Goal: Transaction & Acquisition: Purchase product/service

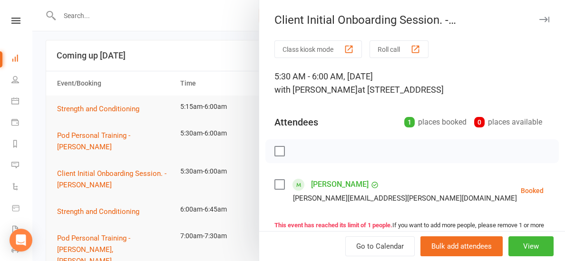
scroll to position [5, 0]
click at [347, 184] on link "[PERSON_NAME]" at bounding box center [340, 184] width 58 height 15
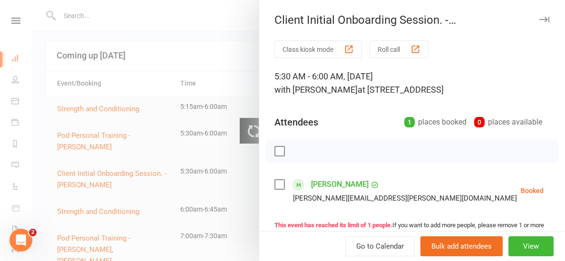
scroll to position [0, 0]
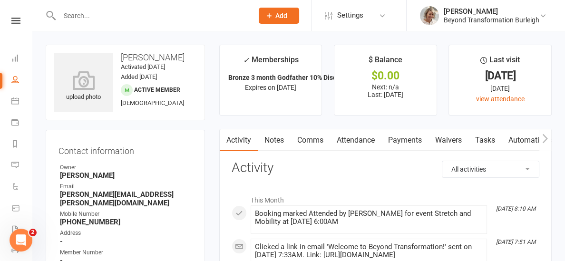
click at [78, 14] on input "text" at bounding box center [152, 15] width 190 height 13
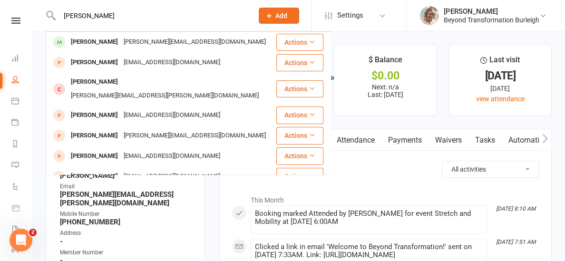
type input "[PERSON_NAME]"
click at [170, 226] on ul "Owner [PERSON_NAME] Email [PERSON_NAME][EMAIL_ADDRESS][PERSON_NAME][DOMAIN_NAME…" at bounding box center [126, 233] width 134 height 140
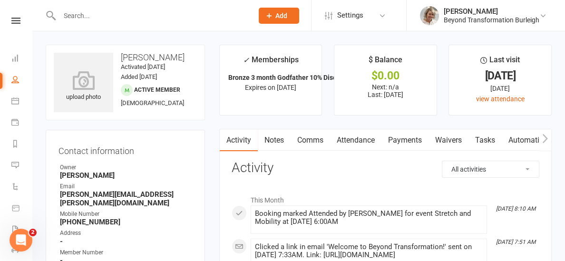
click at [11, 22] on link at bounding box center [16, 21] width 34 height 6
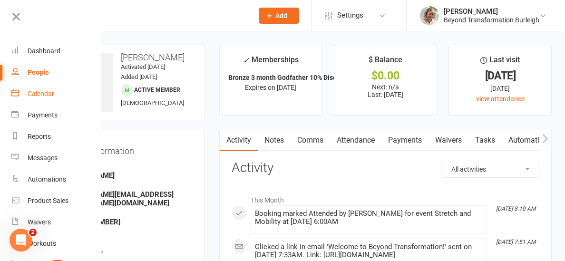
click at [42, 96] on div "Calendar" at bounding box center [41, 94] width 27 height 8
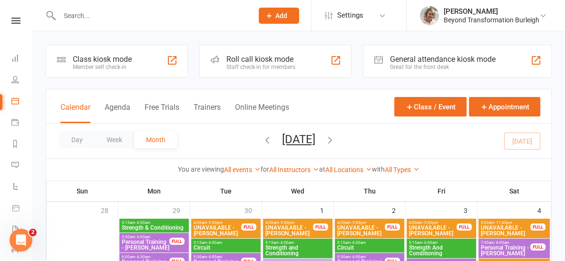
click at [77, 18] on input "text" at bounding box center [152, 15] width 190 height 13
click at [83, 139] on button "Day" at bounding box center [76, 139] width 35 height 17
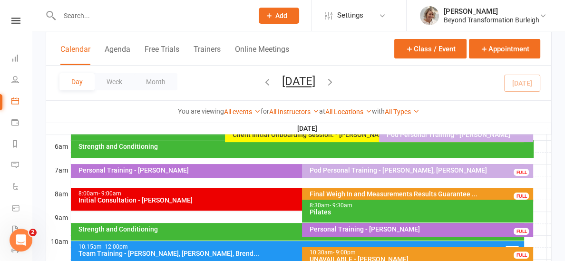
scroll to position [197, 0]
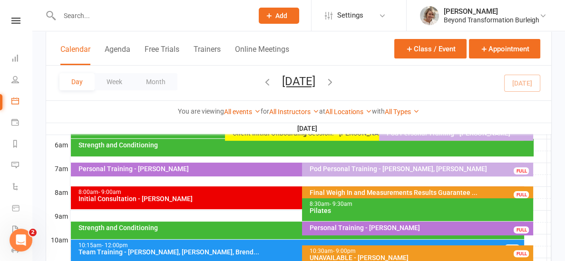
click at [174, 151] on div "Strength and Conditioning" at bounding box center [302, 148] width 462 height 18
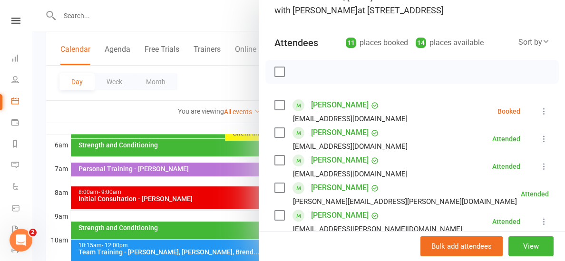
scroll to position [79, 0]
click at [139, 128] on div at bounding box center [298, 130] width 533 height 261
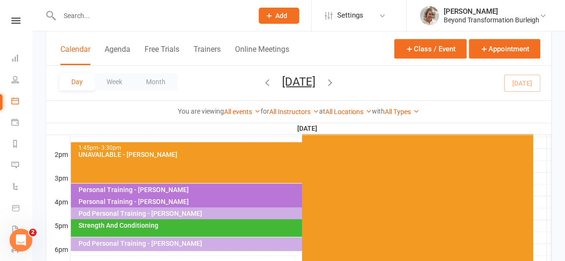
scroll to position [381, 0]
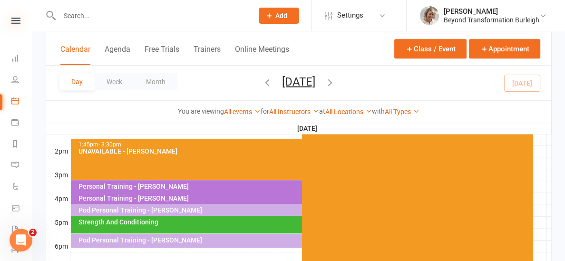
click at [17, 21] on icon at bounding box center [15, 21] width 9 height 6
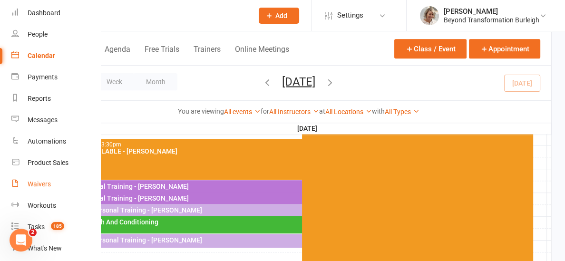
scroll to position [49, 0]
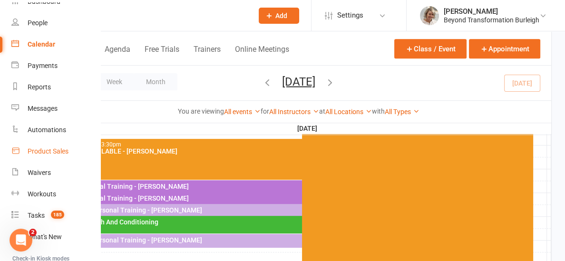
click at [46, 157] on link "Product Sales" at bounding box center [56, 151] width 90 height 21
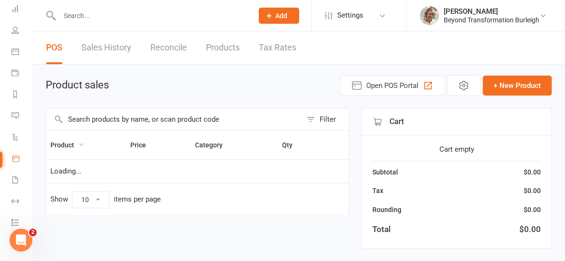
select select "10"
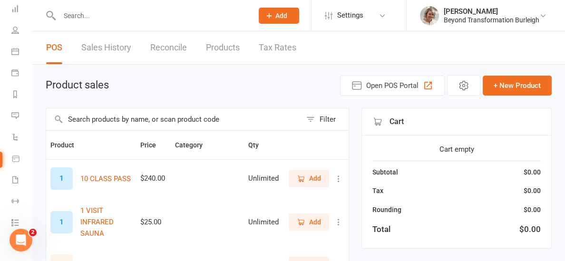
click at [77, 13] on input "text" at bounding box center [152, 15] width 190 height 13
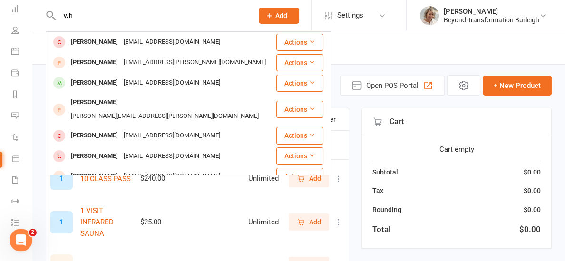
type input "w"
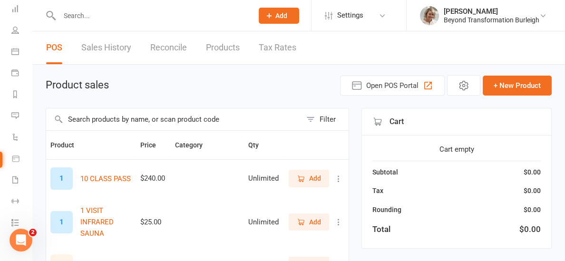
click at [111, 117] on input "text" at bounding box center [173, 119] width 255 height 22
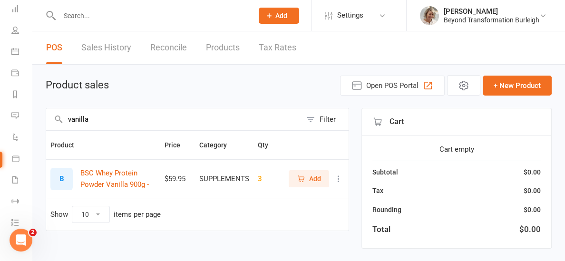
type input "vanilla"
click at [307, 181] on span "Add" at bounding box center [309, 179] width 24 height 10
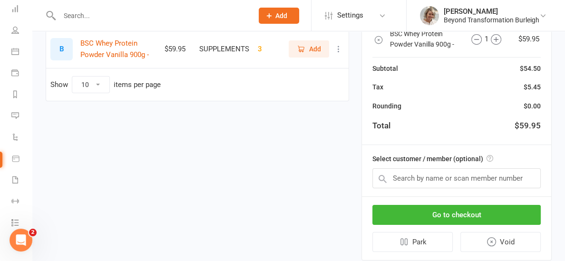
scroll to position [141, 0]
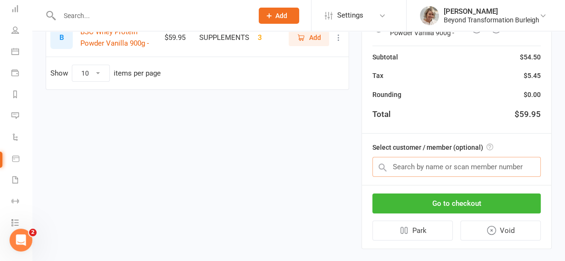
click at [431, 168] on input "text" at bounding box center [457, 167] width 168 height 20
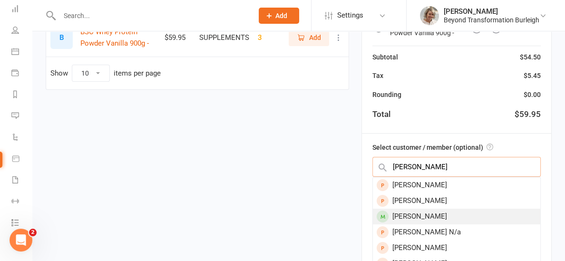
type input "[PERSON_NAME]"
click at [432, 209] on div "[PERSON_NAME]" at bounding box center [456, 217] width 167 height 16
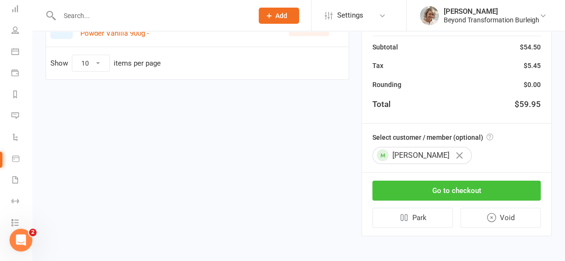
scroll to position [152, 0]
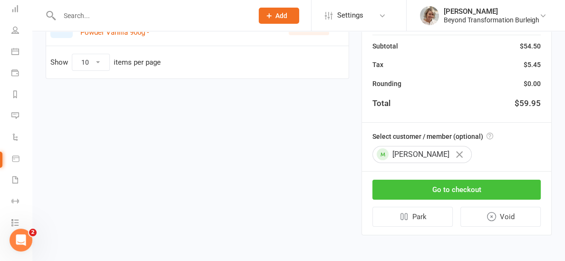
click at [436, 190] on button "Go to checkout" at bounding box center [457, 190] width 168 height 20
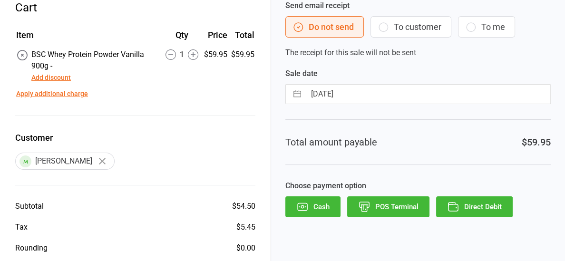
scroll to position [50, 0]
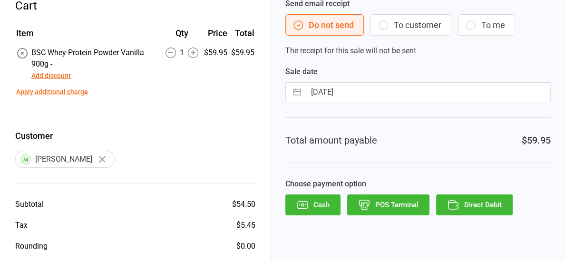
click at [398, 205] on button "POS Terminal" at bounding box center [388, 205] width 82 height 21
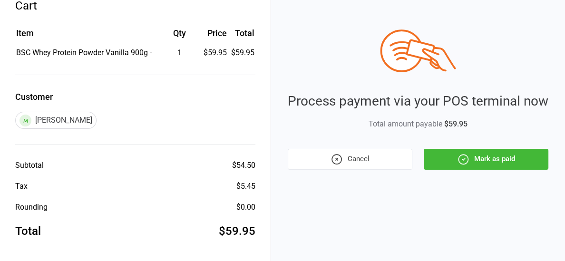
click at [501, 159] on button "Mark as paid" at bounding box center [486, 159] width 125 height 21
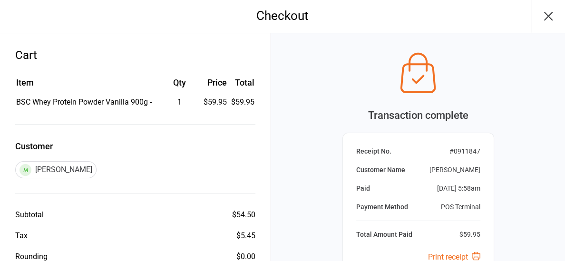
scroll to position [0, 0]
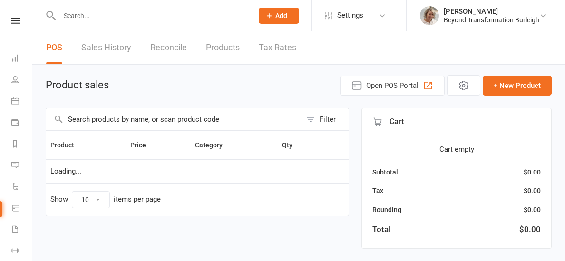
scroll to position [14, 0]
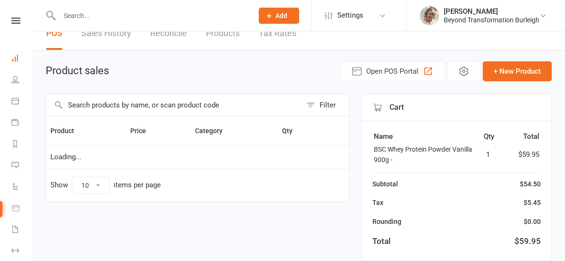
click at [16, 20] on icon at bounding box center [15, 21] width 9 height 6
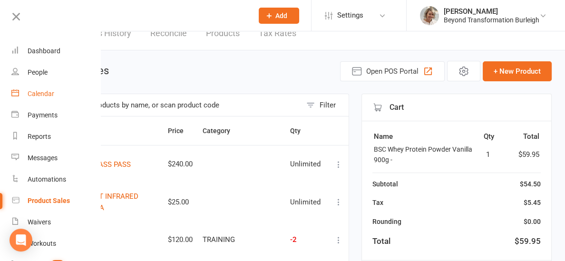
click at [45, 94] on div "Calendar" at bounding box center [41, 94] width 27 height 8
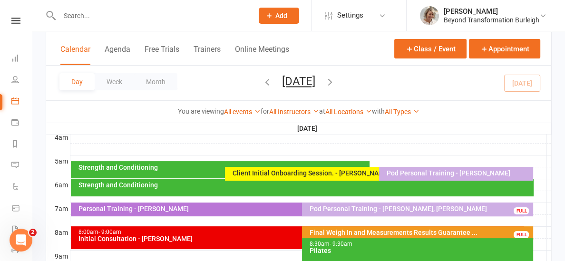
scroll to position [148, 0]
